Goal: Find specific page/section

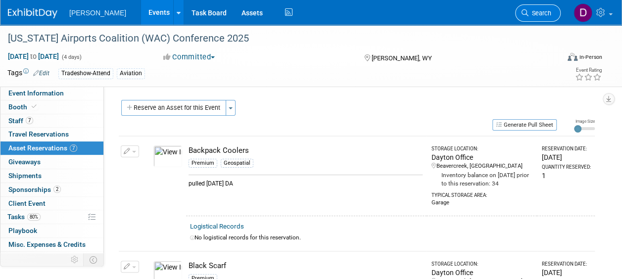
click at [542, 12] on span "Search" at bounding box center [540, 12] width 23 height 7
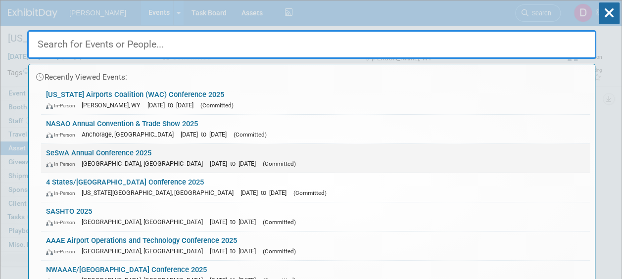
click at [210, 163] on span "[DATE] to [DATE]" at bounding box center [235, 163] width 51 height 7
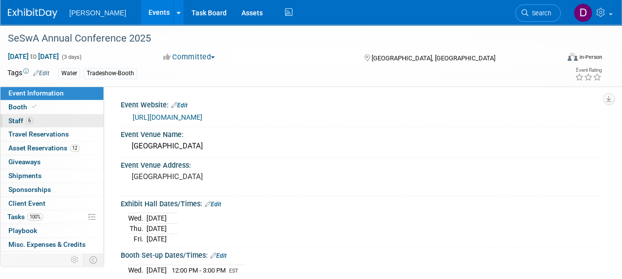
click at [32, 121] on span "6" at bounding box center [29, 120] width 7 height 7
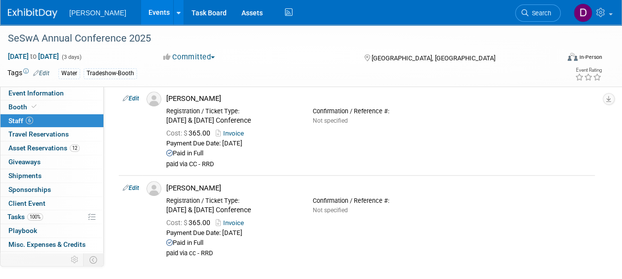
scroll to position [435, 0]
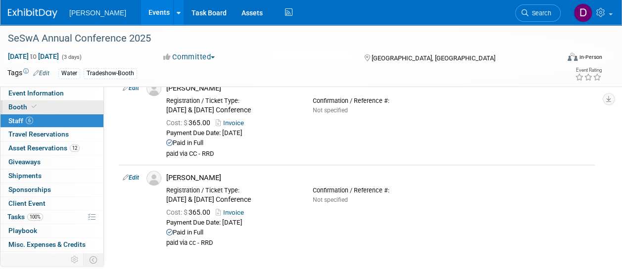
click at [25, 110] on span "Booth" at bounding box center [23, 107] width 30 height 8
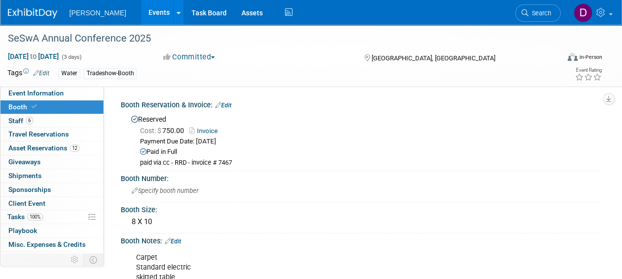
click at [202, 127] on link "Invoice" at bounding box center [206, 130] width 33 height 7
click at [27, 120] on span "6" at bounding box center [29, 120] width 7 height 7
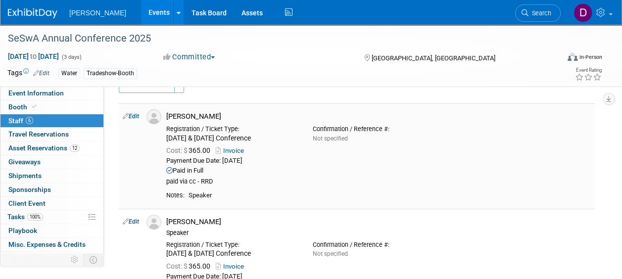
scroll to position [23, 0]
click at [237, 147] on link "Invoice" at bounding box center [232, 150] width 32 height 7
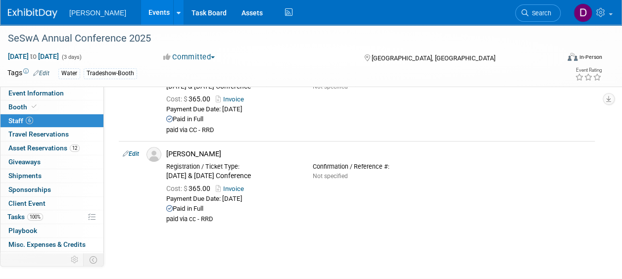
scroll to position [464, 0]
